Goal: Browse casually

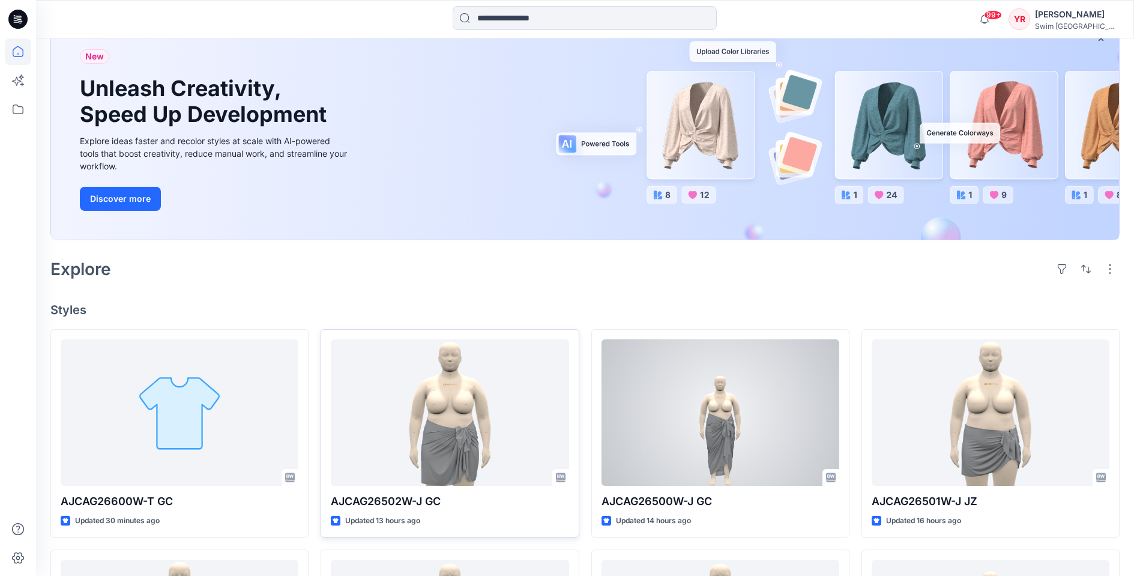
scroll to position [153, 0]
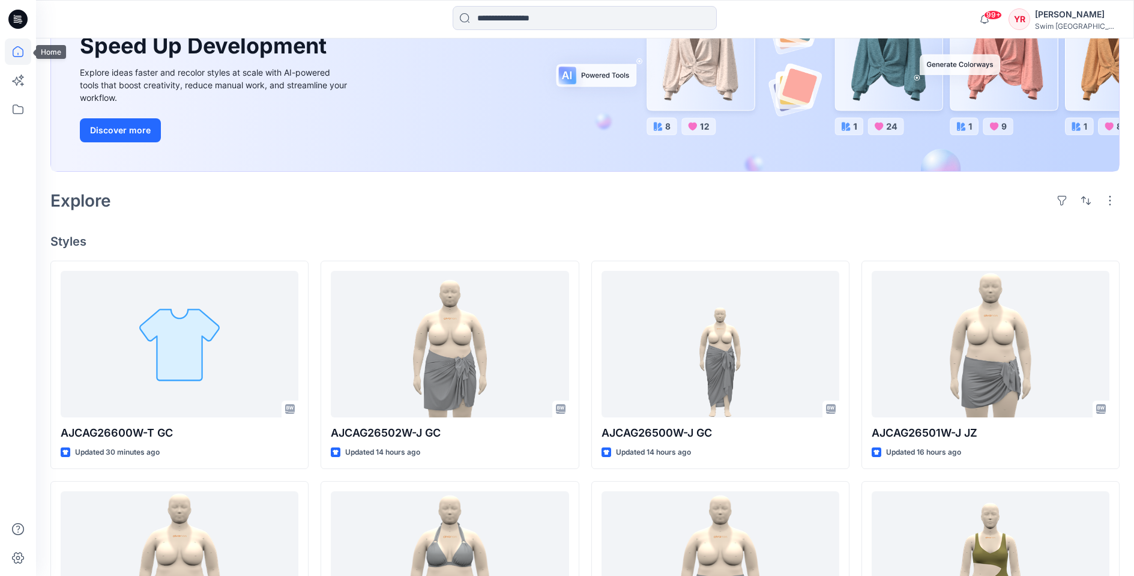
click at [8, 44] on icon at bounding box center [18, 51] width 26 height 26
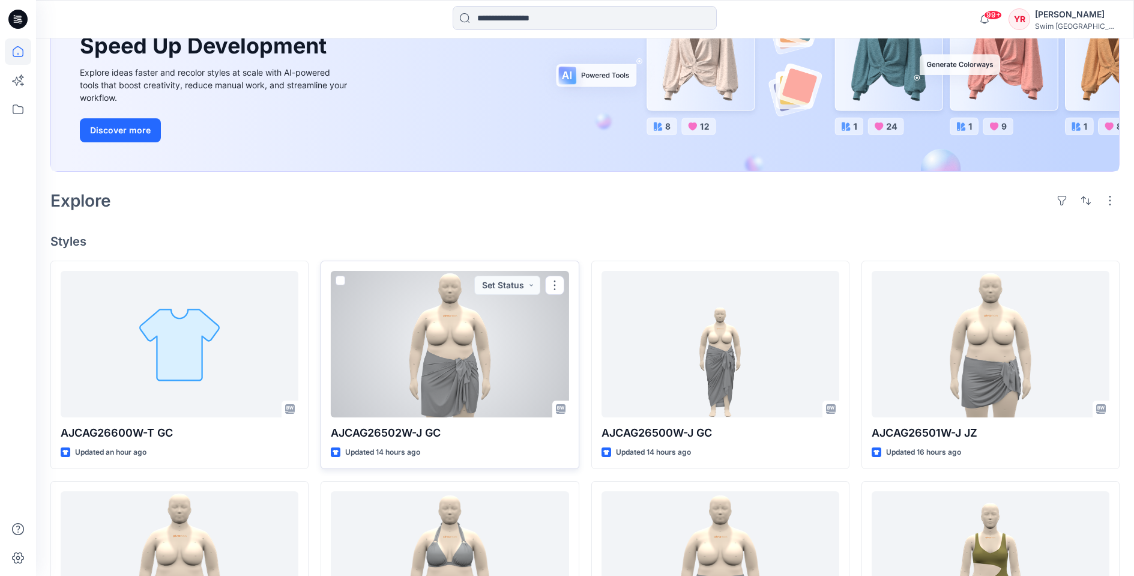
scroll to position [165, 0]
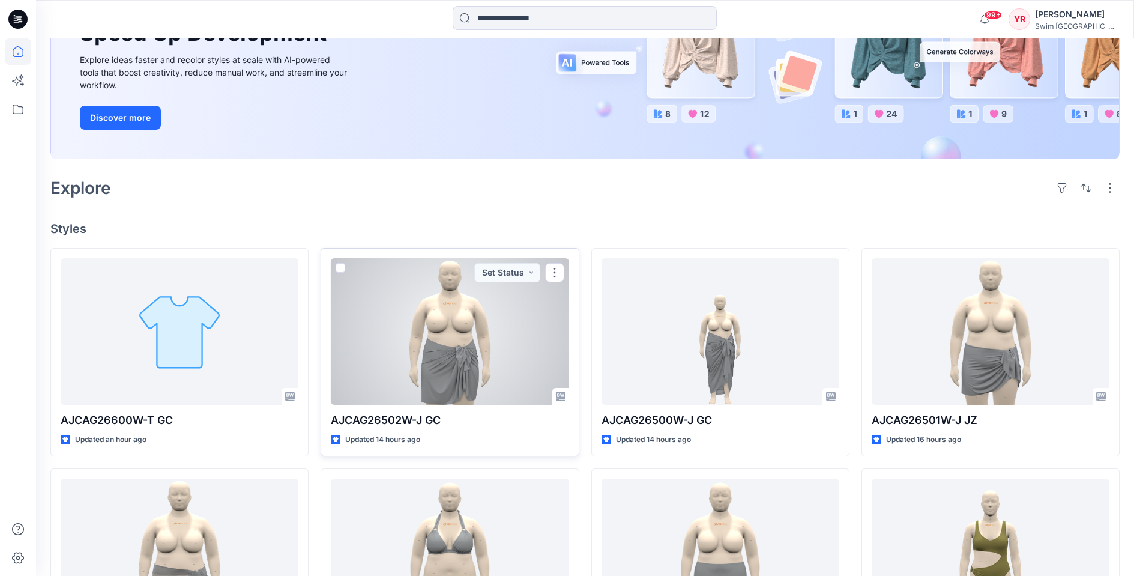
click at [461, 332] on div at bounding box center [450, 331] width 238 height 146
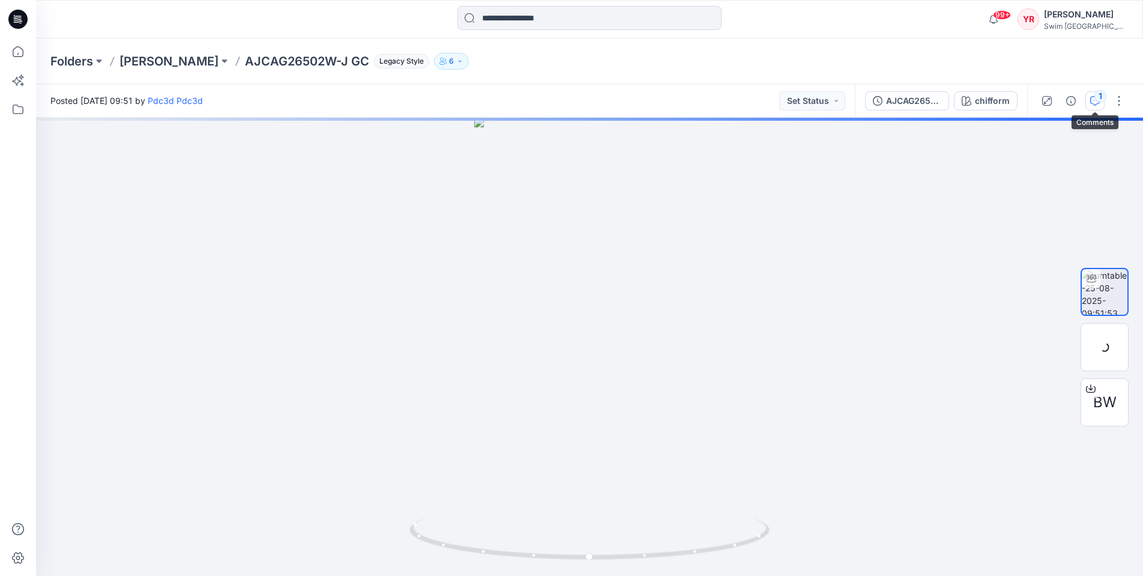
click at [1098, 106] on button "1" at bounding box center [1095, 100] width 19 height 19
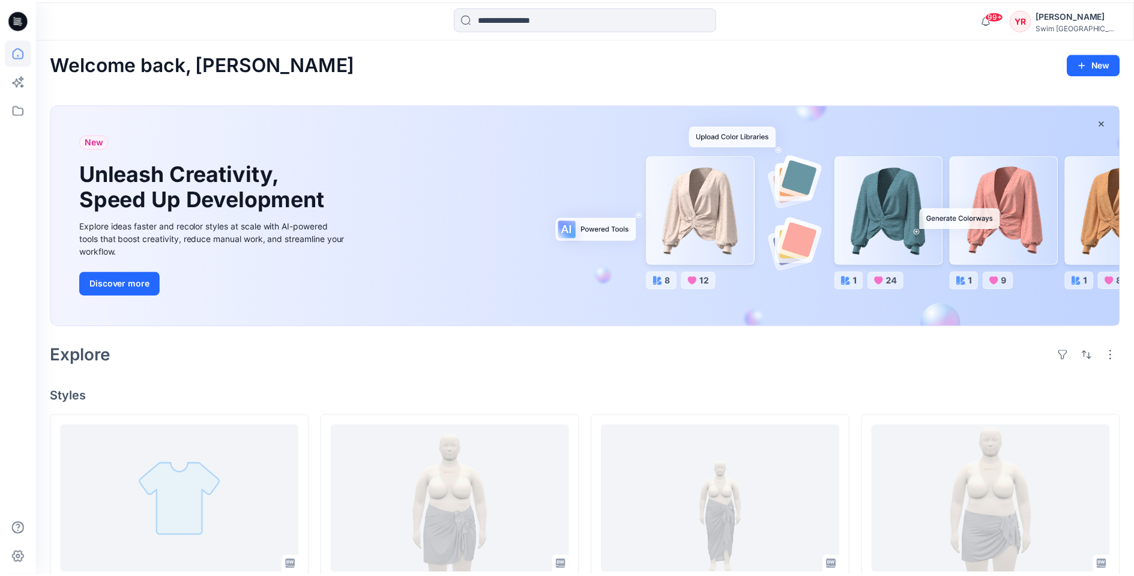
scroll to position [165, 0]
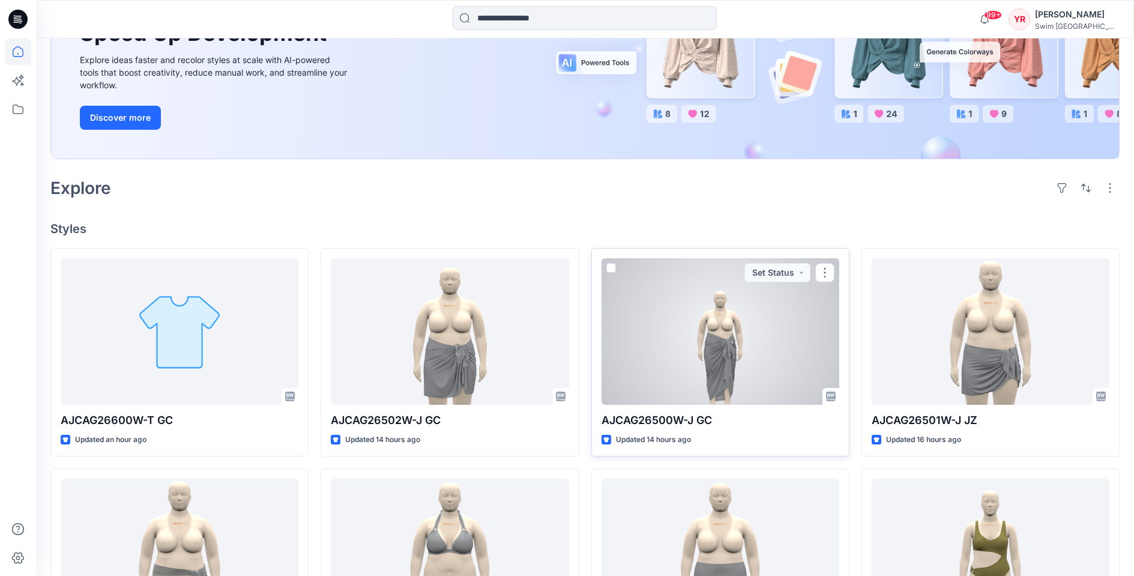
click at [750, 318] on div at bounding box center [721, 331] width 238 height 146
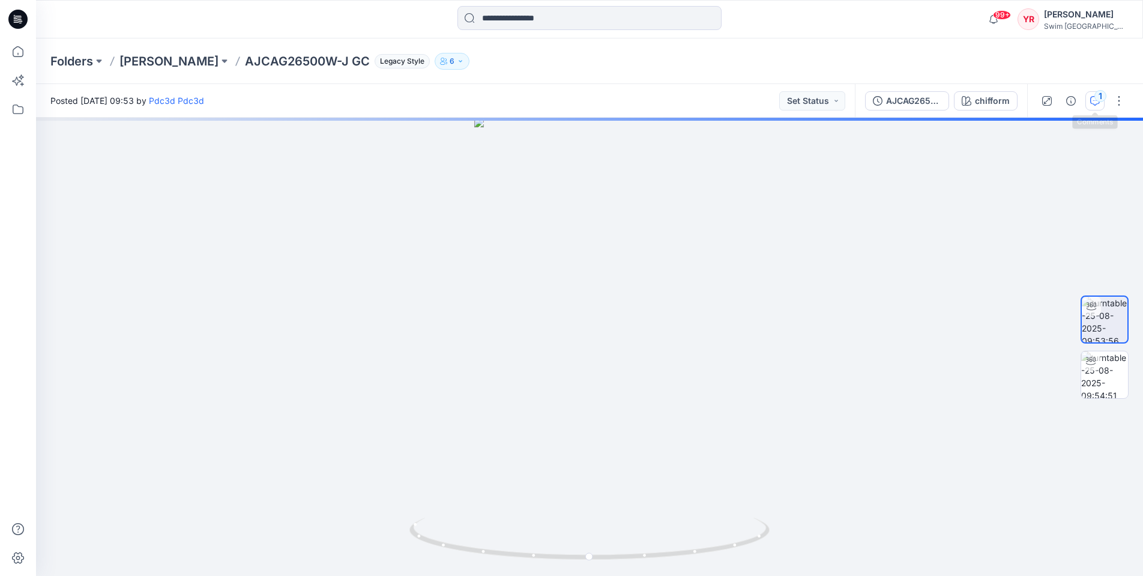
click at [1094, 100] on icon "button" at bounding box center [1095, 101] width 10 height 10
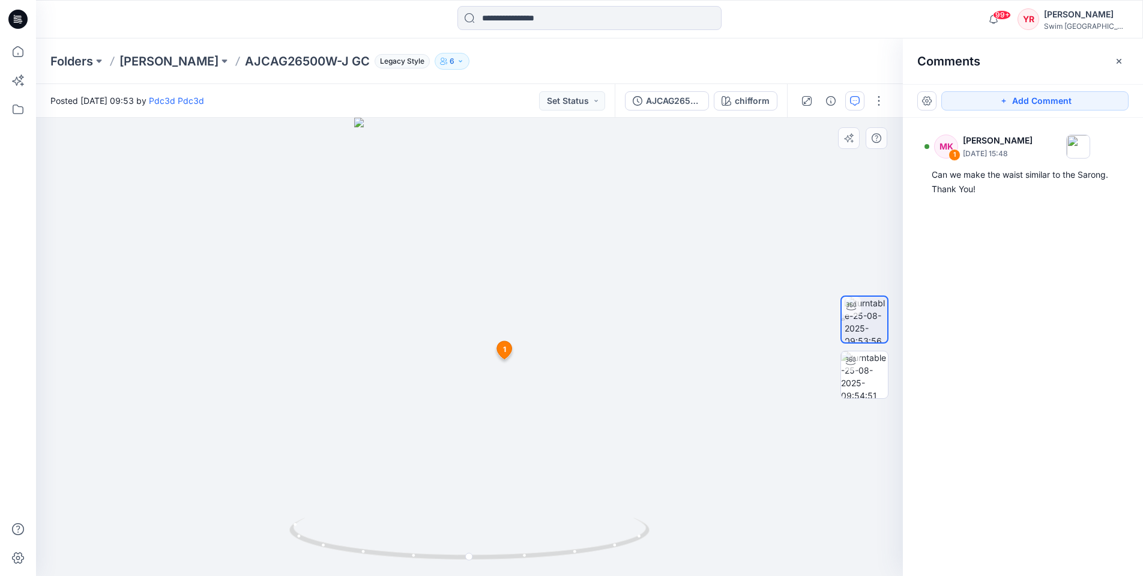
click at [500, 355] on icon at bounding box center [504, 350] width 15 height 18
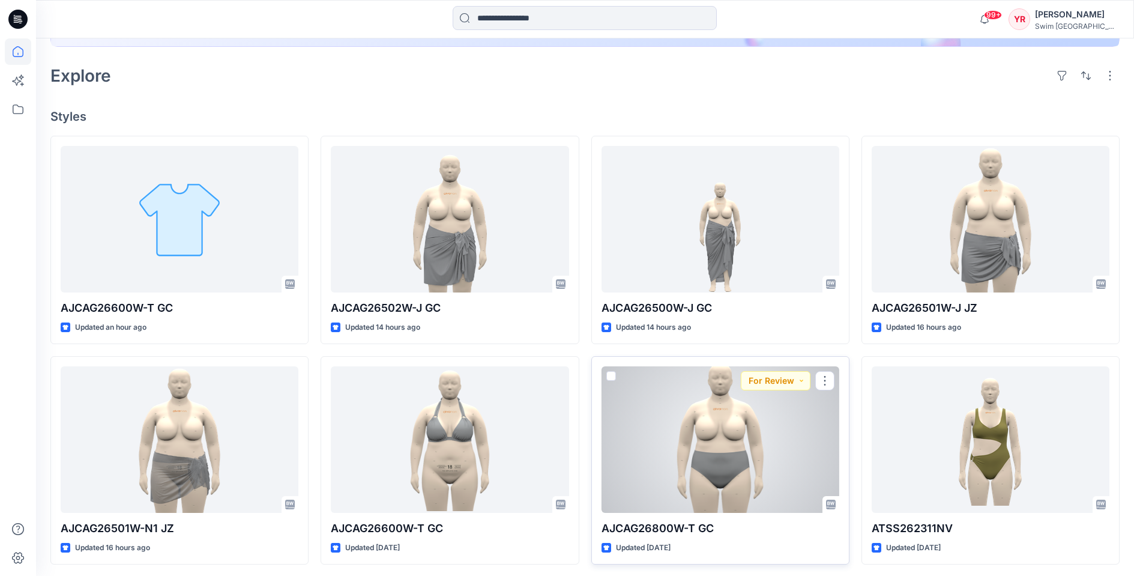
scroll to position [344, 0]
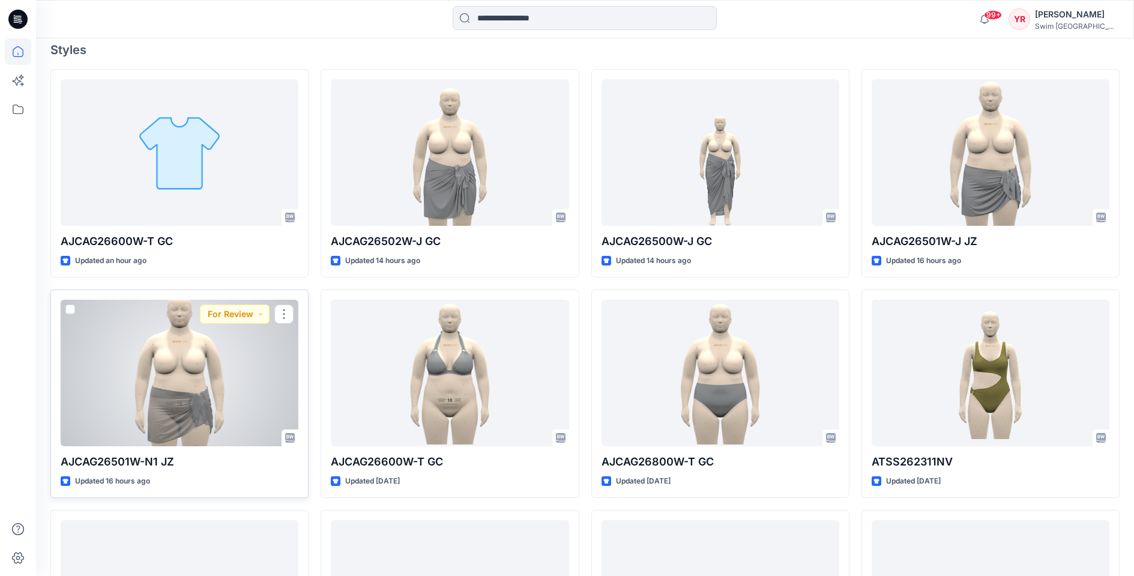
click at [239, 394] on div at bounding box center [180, 373] width 238 height 146
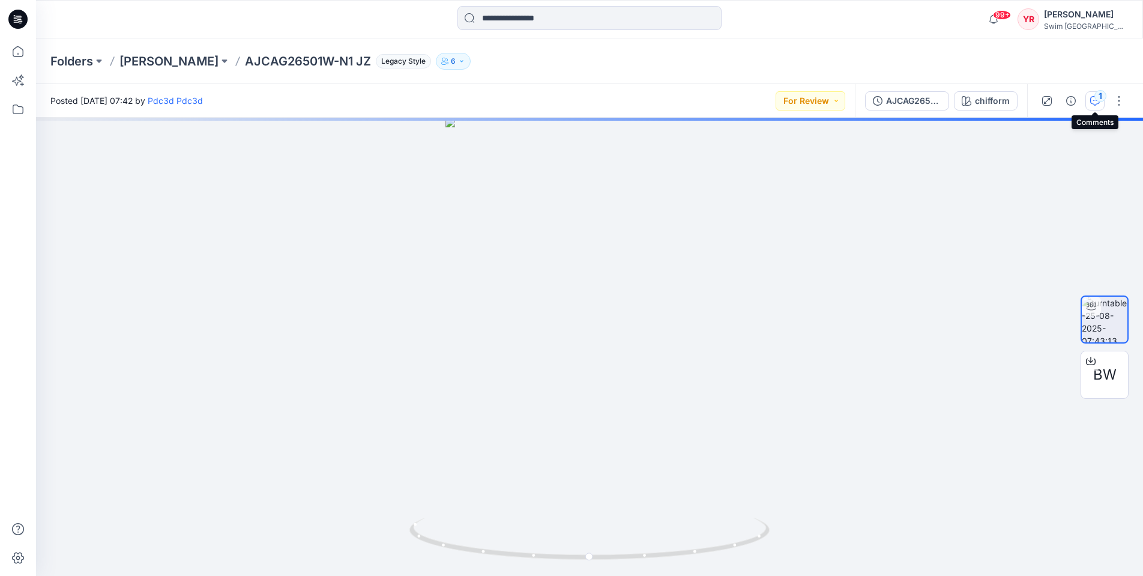
click at [1101, 100] on div "1" at bounding box center [1101, 96] width 12 height 12
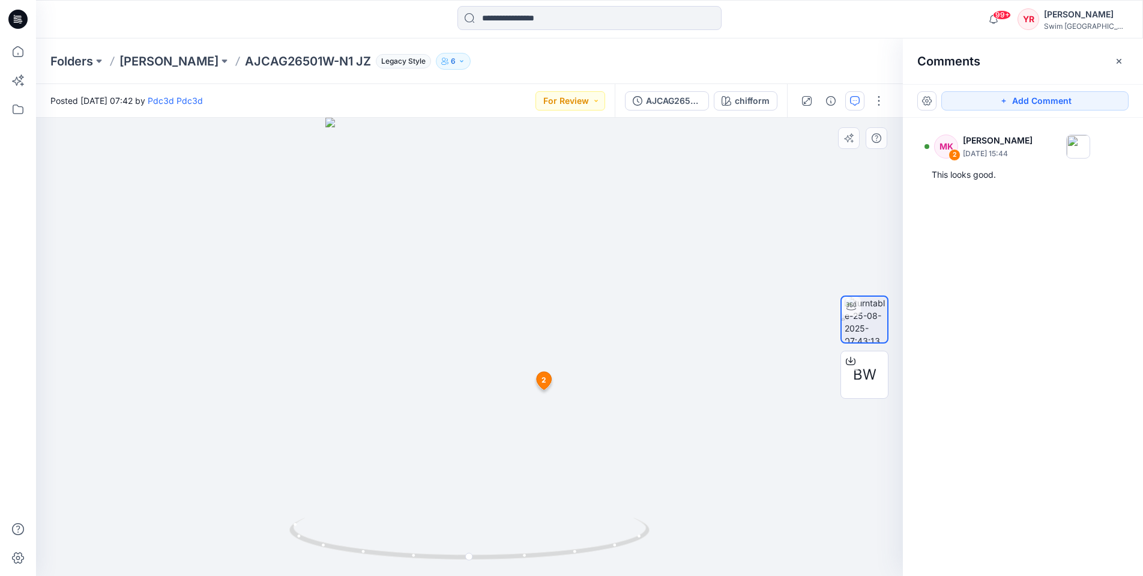
click at [546, 384] on span "2" at bounding box center [544, 380] width 5 height 11
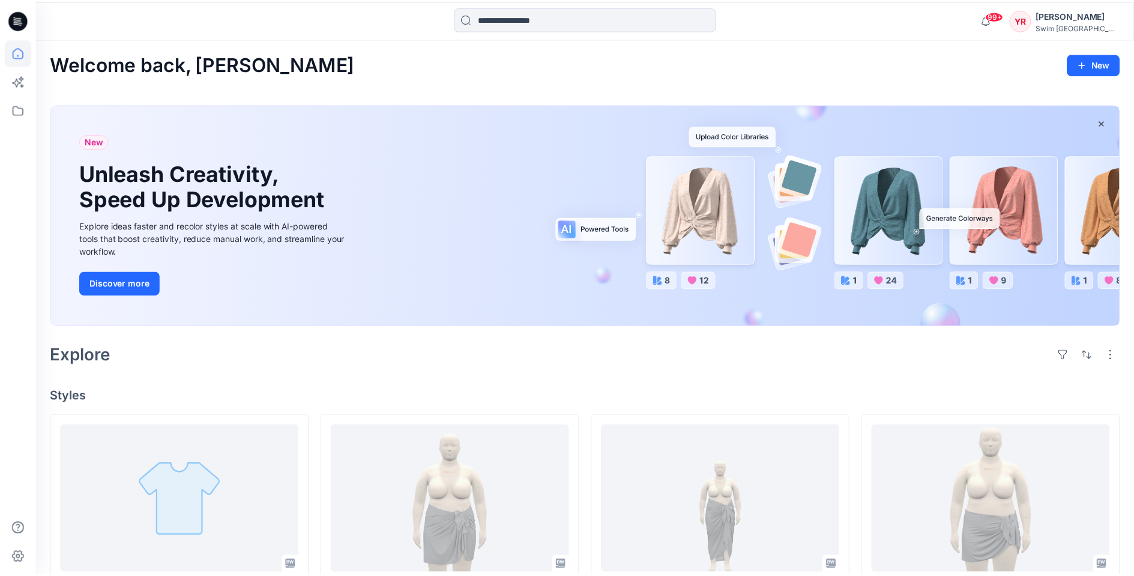
scroll to position [344, 0]
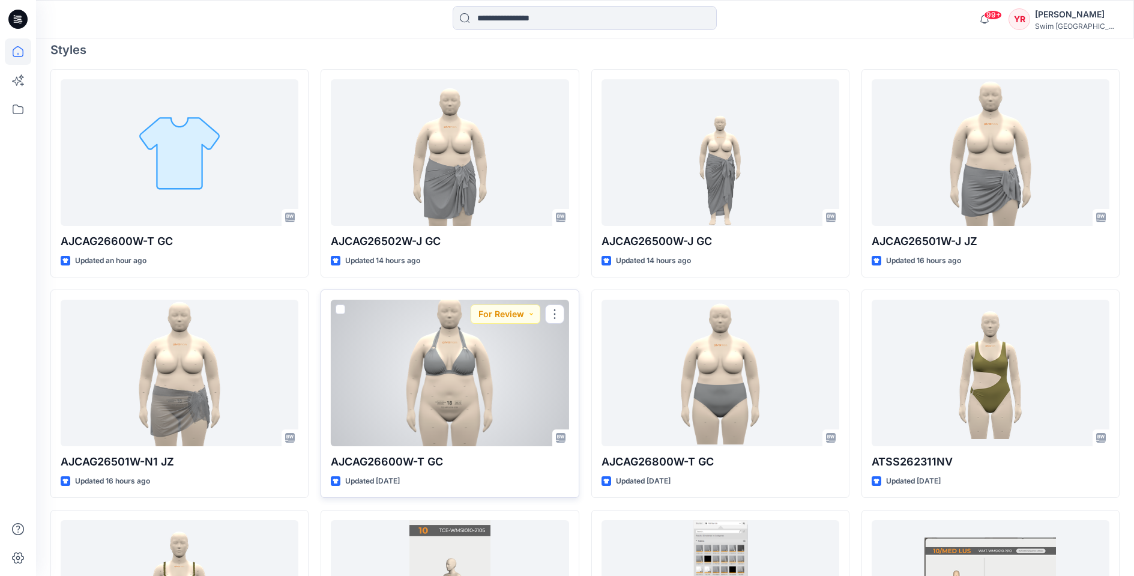
click at [456, 387] on div at bounding box center [450, 373] width 238 height 146
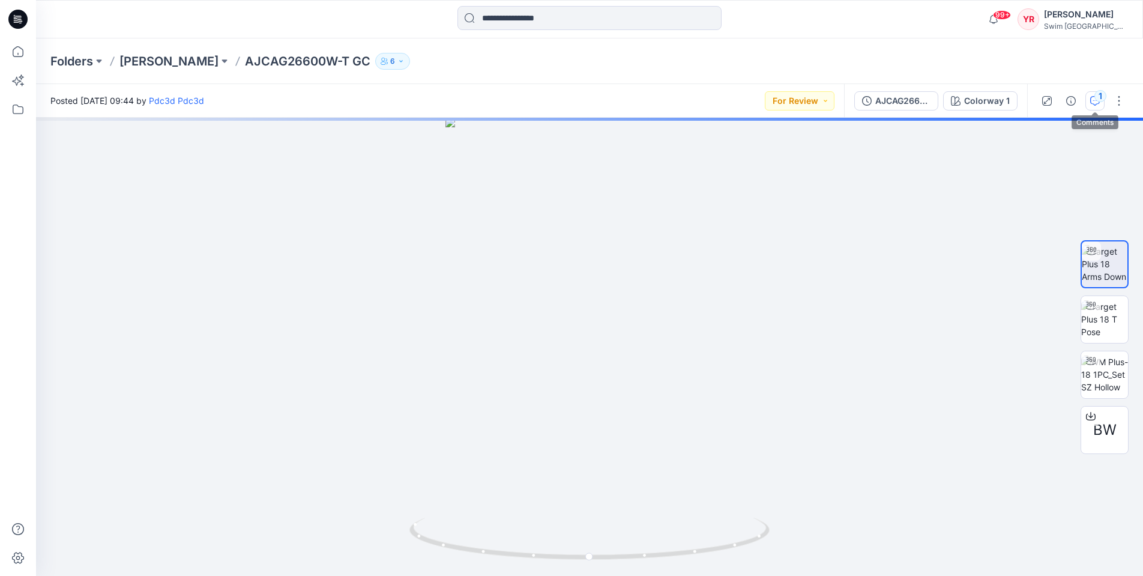
click at [1100, 99] on div "1" at bounding box center [1101, 96] width 12 height 12
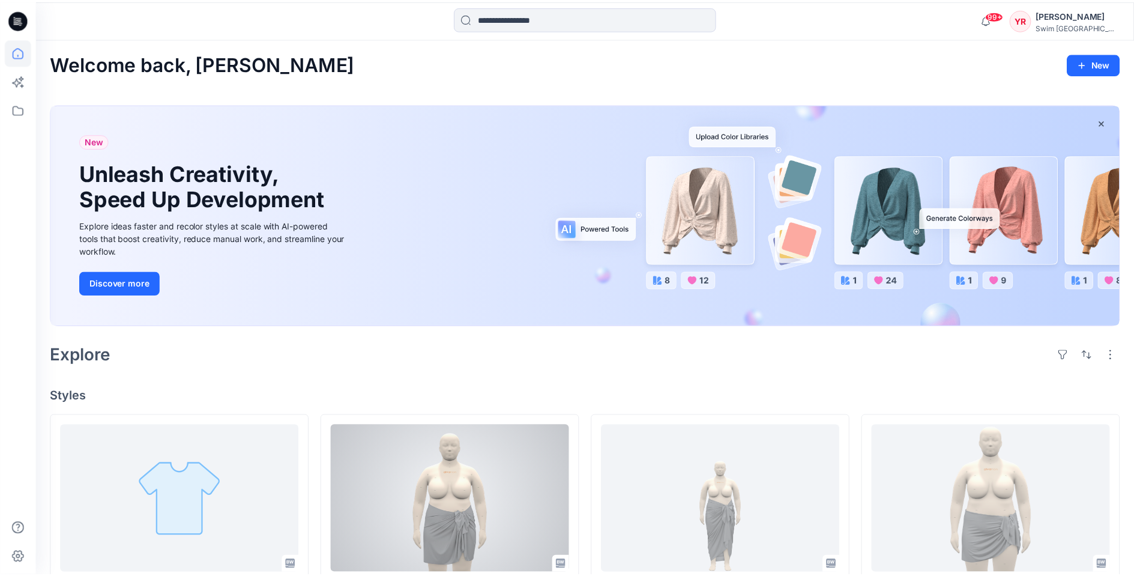
scroll to position [344, 0]
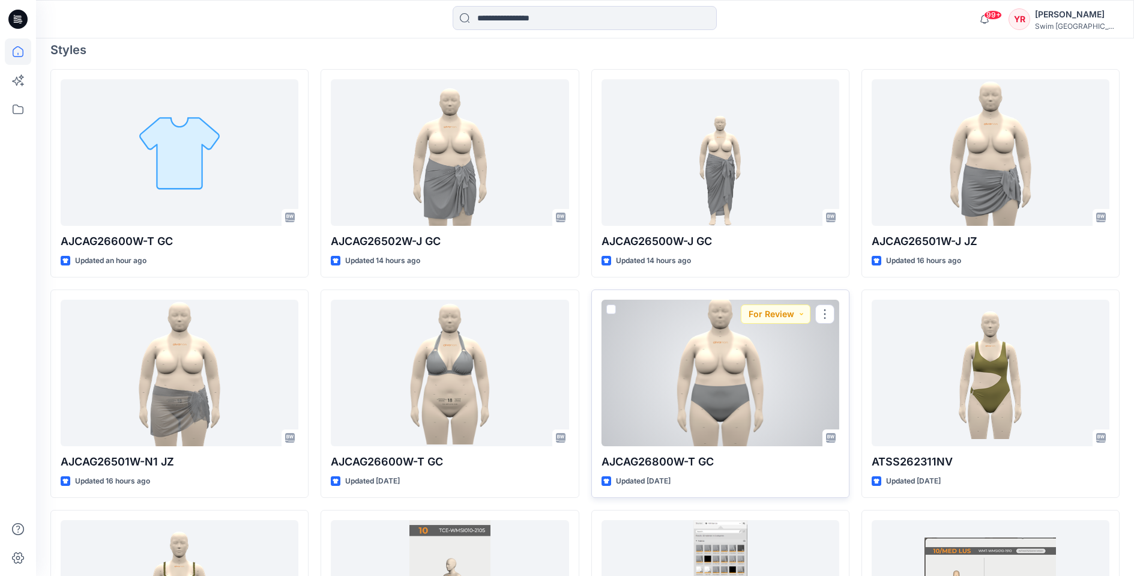
click at [732, 367] on div at bounding box center [721, 373] width 238 height 146
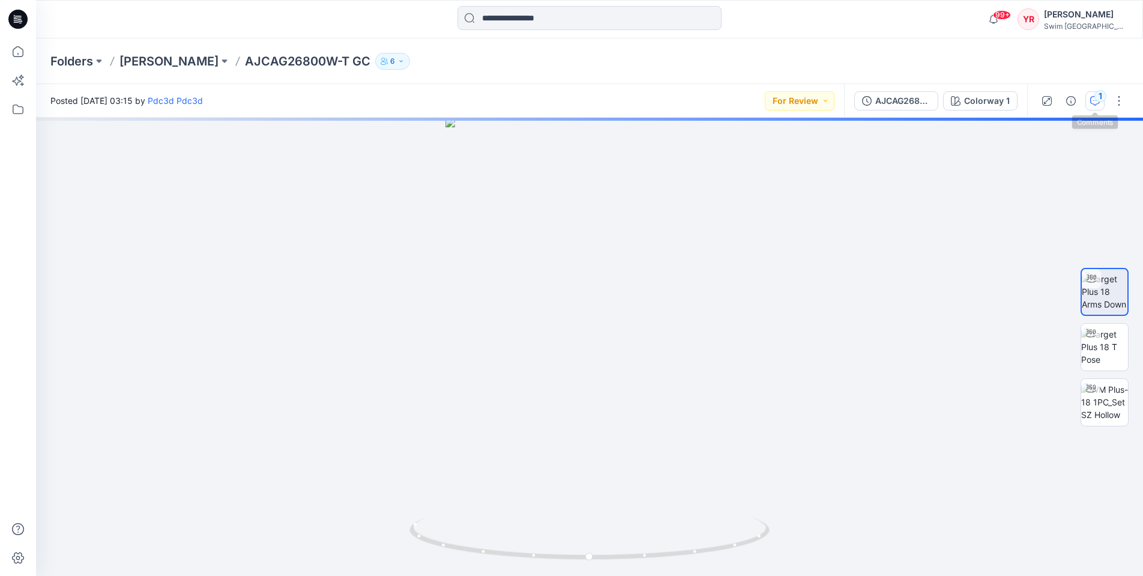
click at [1101, 96] on div "1" at bounding box center [1101, 96] width 12 height 12
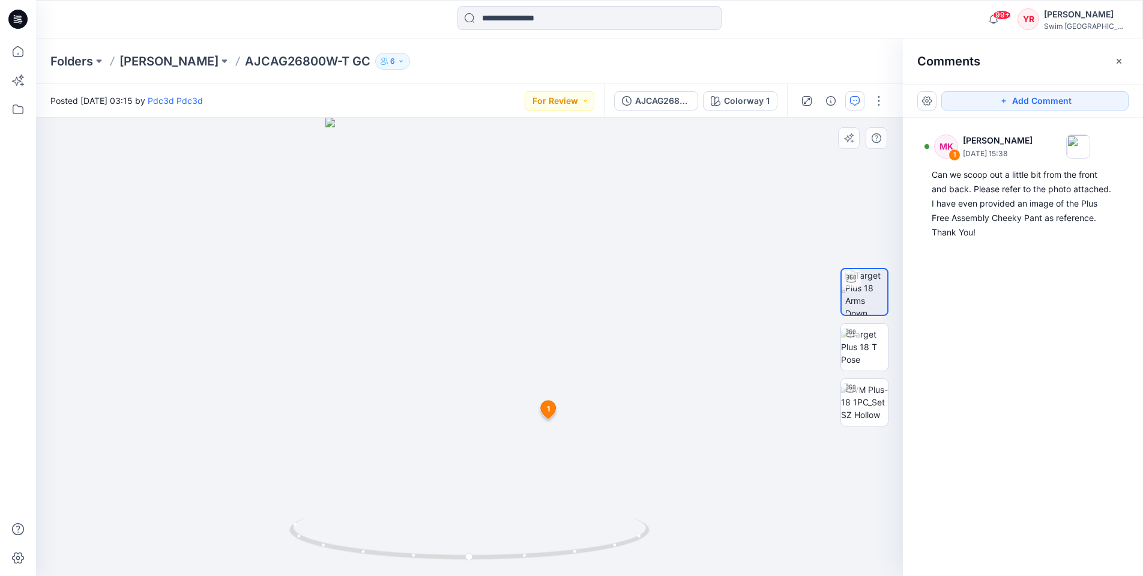
click at [549, 412] on span "1" at bounding box center [548, 408] width 3 height 11
click at [547, 406] on span "1" at bounding box center [547, 408] width 3 height 11
click at [549, 414] on span "1" at bounding box center [547, 408] width 3 height 11
